Goal: Task Accomplishment & Management: Use online tool/utility

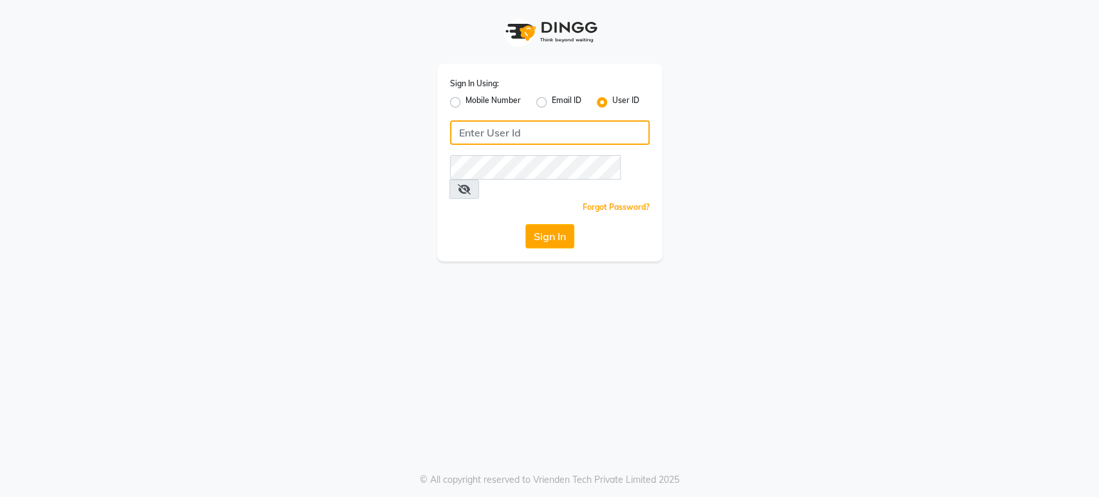
click at [470, 127] on input "Username" at bounding box center [550, 132] width 200 height 24
type input "[PERSON_NAME]"
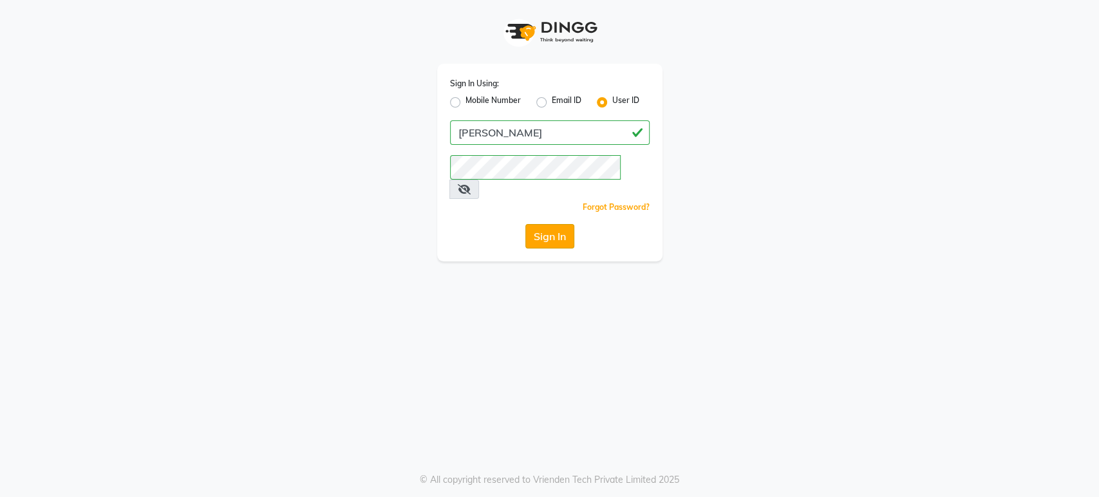
click at [546, 224] on button "Sign In" at bounding box center [549, 236] width 49 height 24
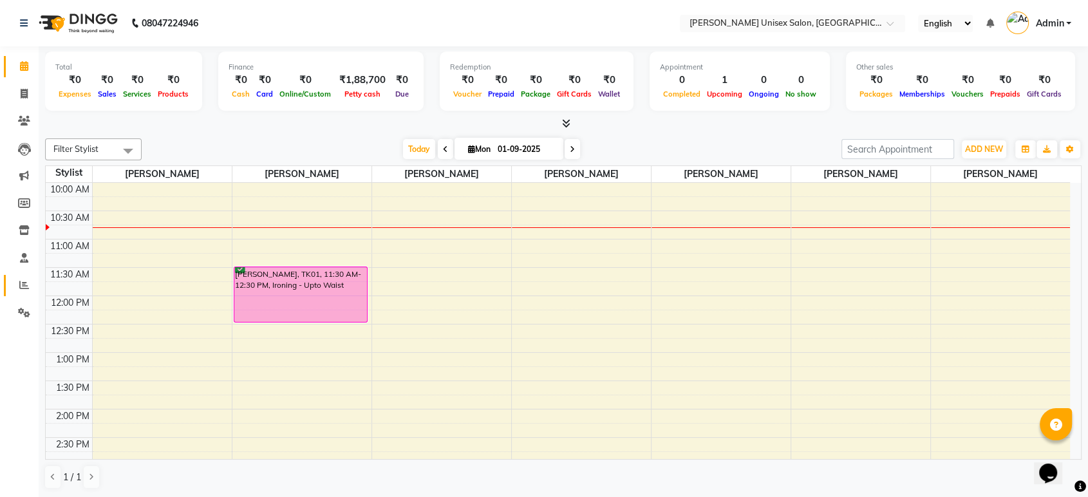
click at [23, 282] on icon at bounding box center [24, 285] width 10 height 10
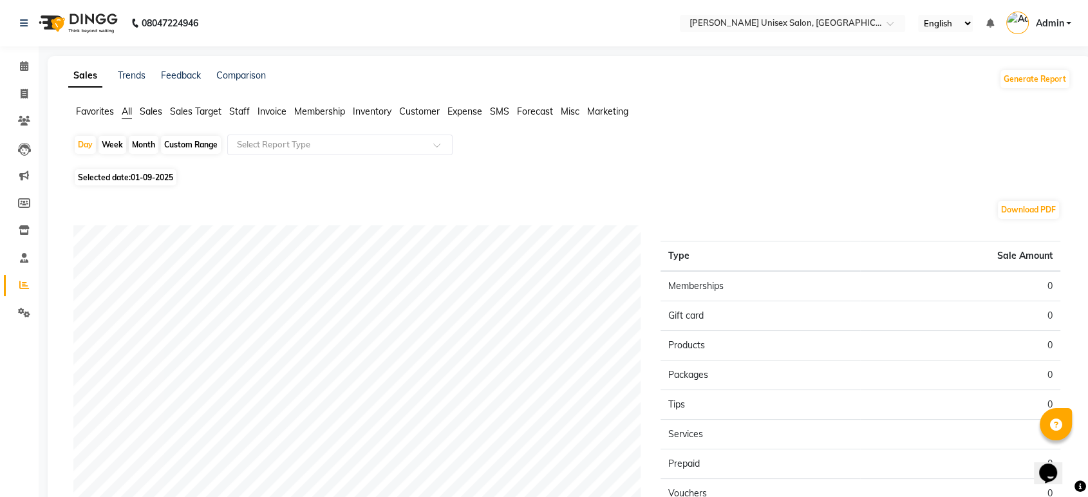
click at [147, 147] on div "Month" at bounding box center [144, 145] width 30 height 18
select select "9"
select select "2025"
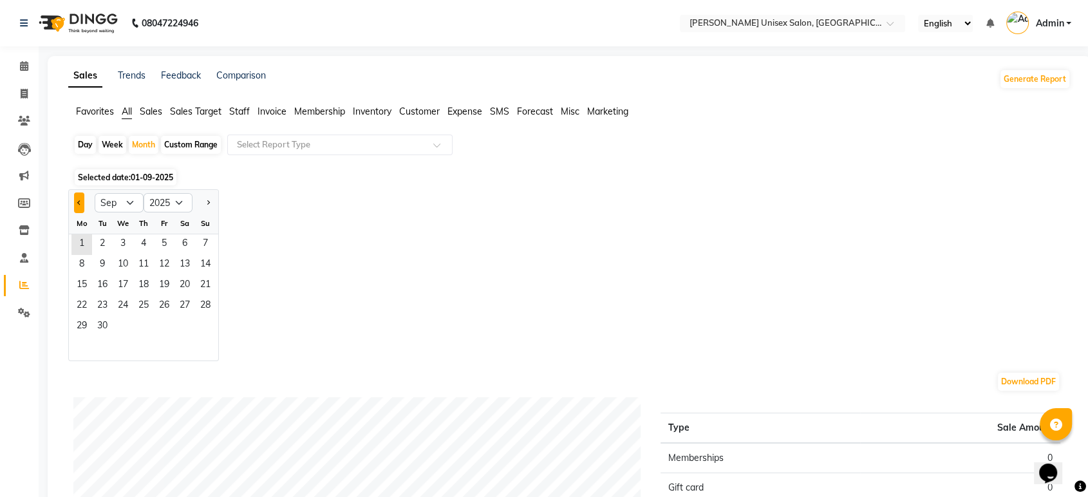
click at [82, 205] on button "Previous month" at bounding box center [79, 202] width 10 height 21
select select "8"
click at [167, 243] on span "1" at bounding box center [164, 244] width 21 height 21
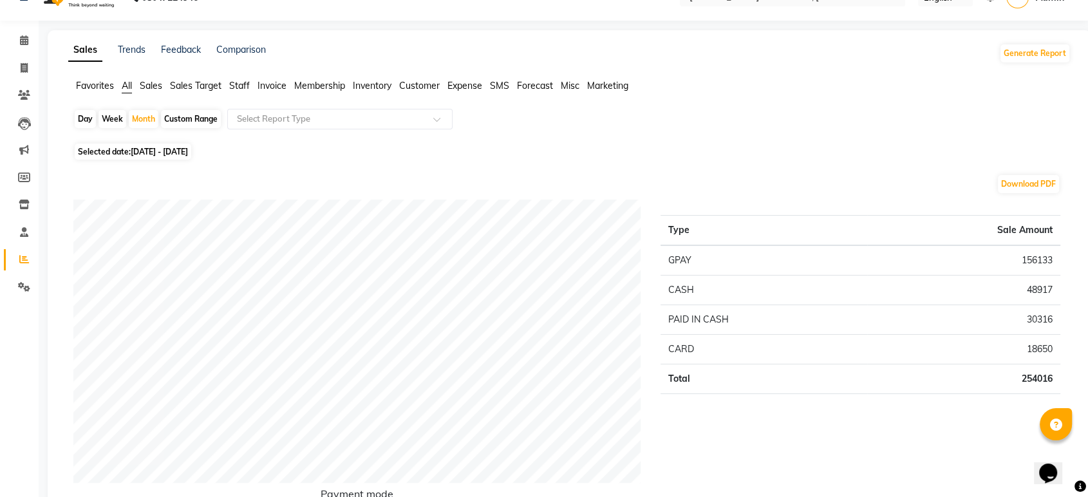
scroll to position [26, 0]
